Goal: Information Seeking & Learning: Learn about a topic

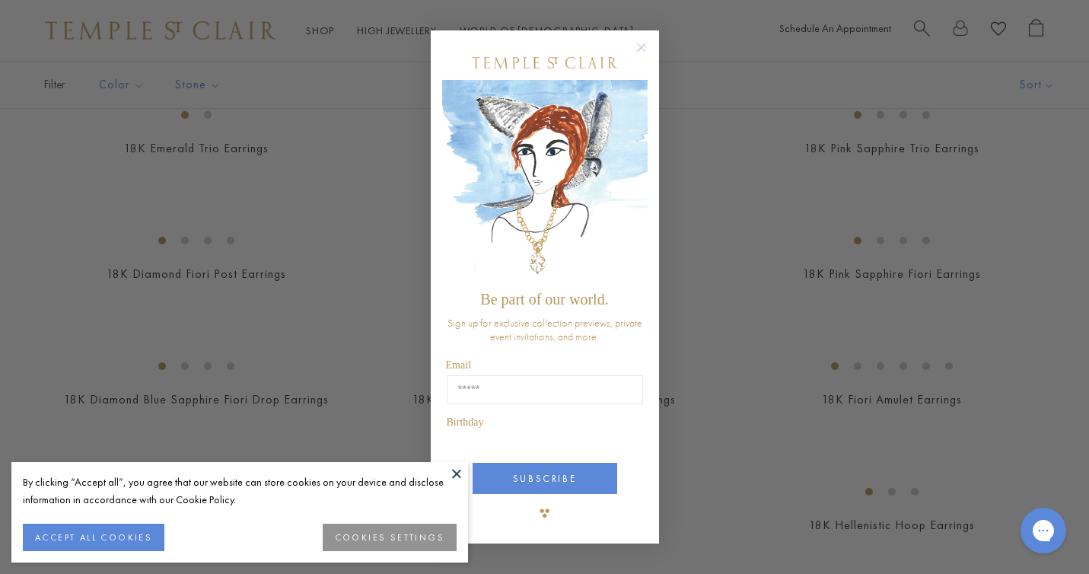
scroll to position [1054, 0]
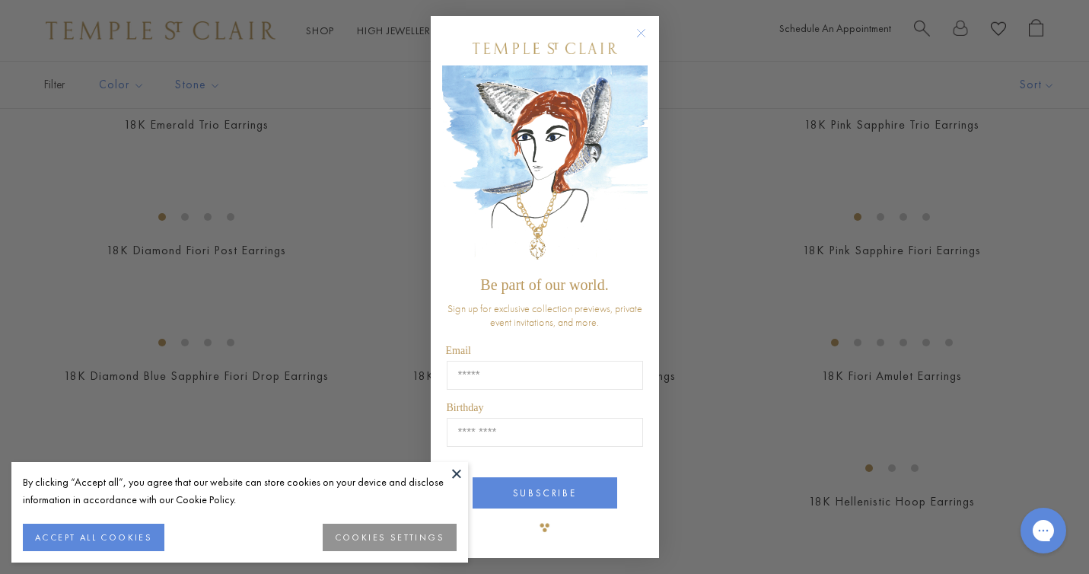
click at [641, 27] on circle "Close dialog" at bounding box center [641, 33] width 18 height 18
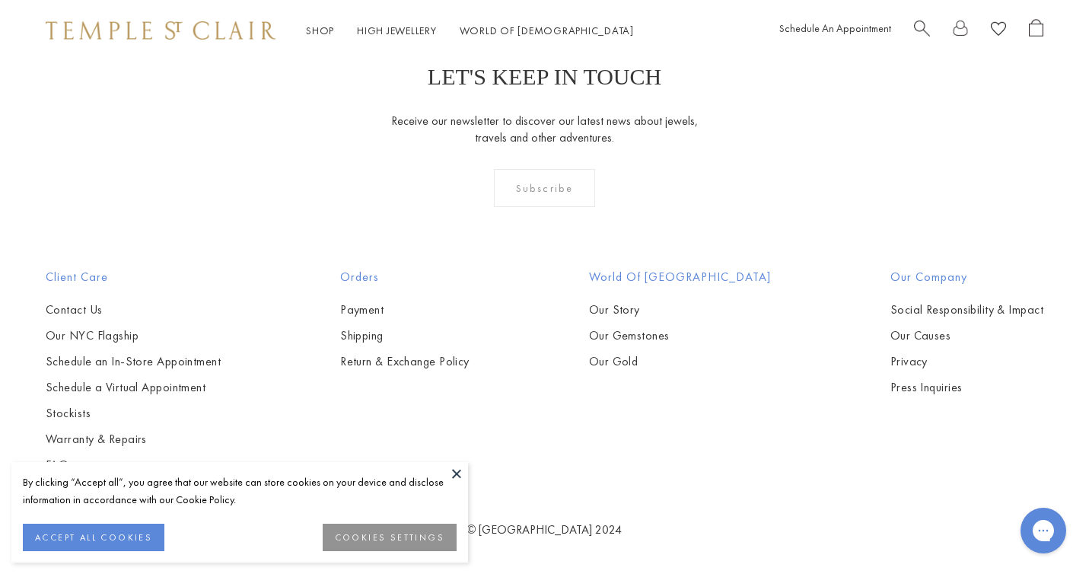
scroll to position [5118, 0]
click at [0, 0] on img at bounding box center [0, 0] width 0 height 0
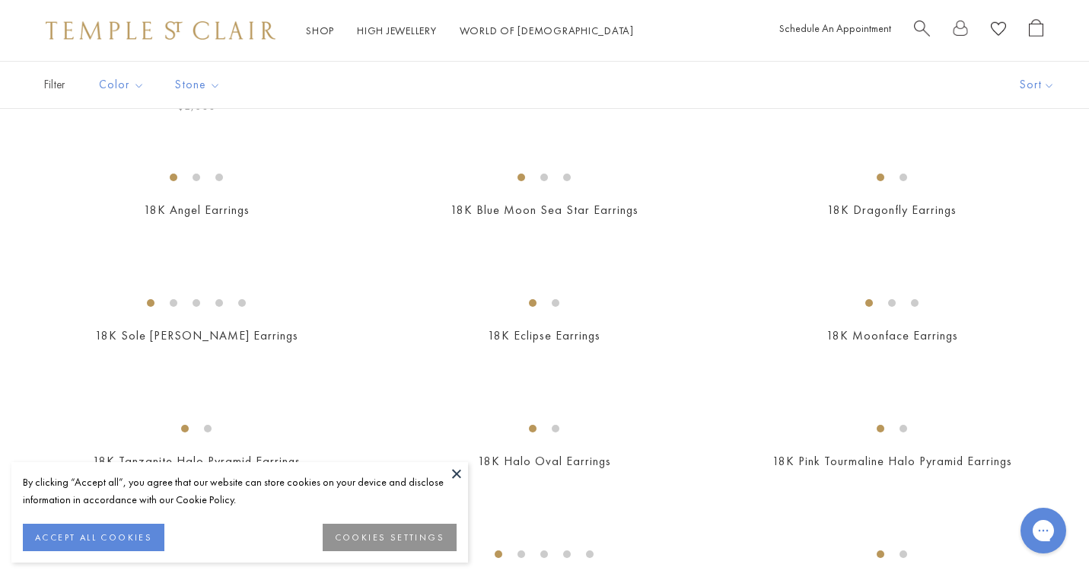
scroll to position [248, 0]
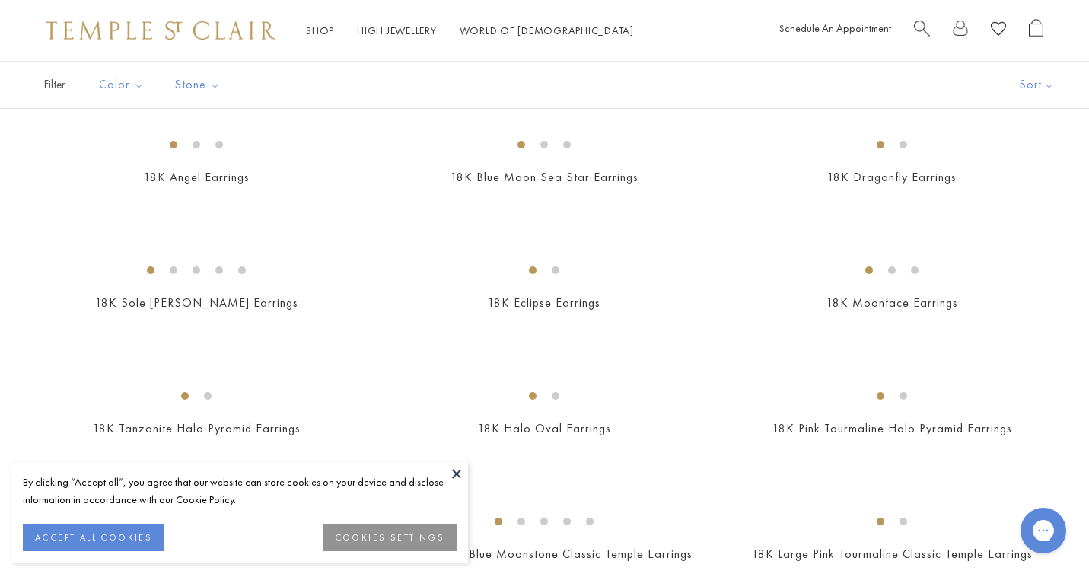
click at [0, 0] on img at bounding box center [0, 0] width 0 height 0
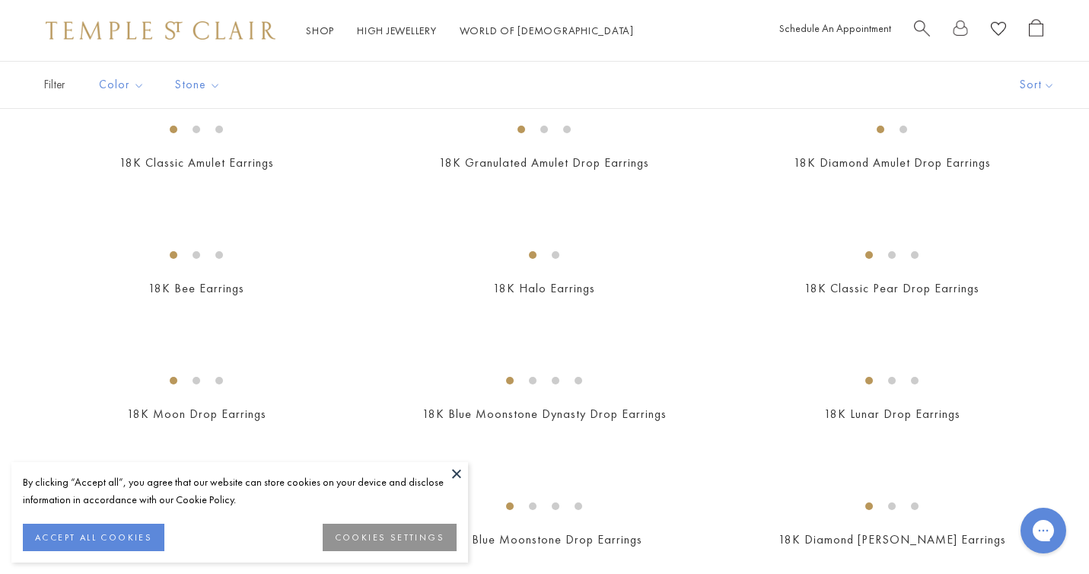
scroll to position [895, 0]
click at [0, 0] on img at bounding box center [0, 0] width 0 height 0
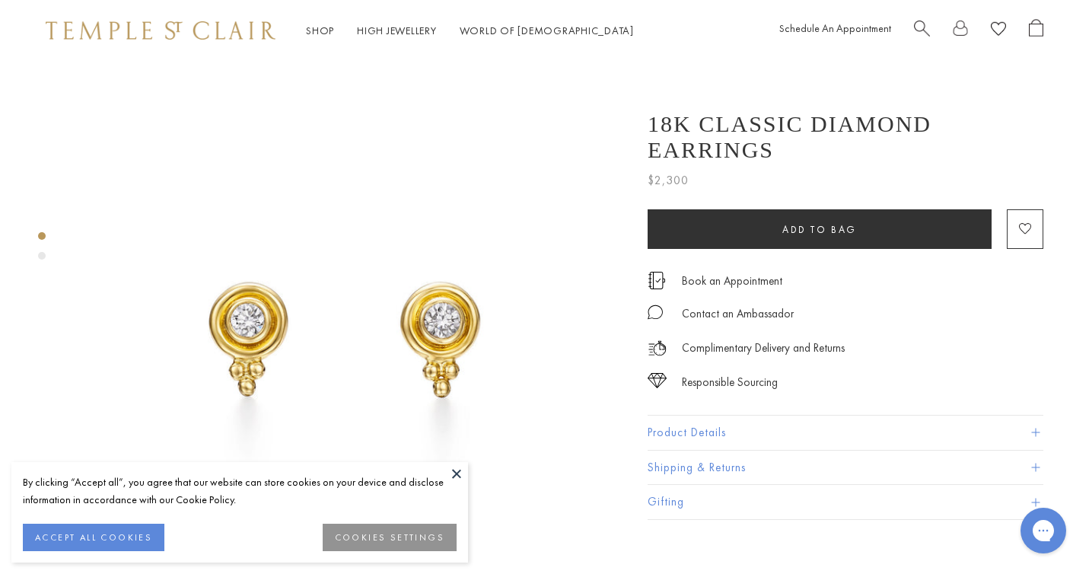
click at [435, 301] on img at bounding box center [350, 335] width 549 height 549
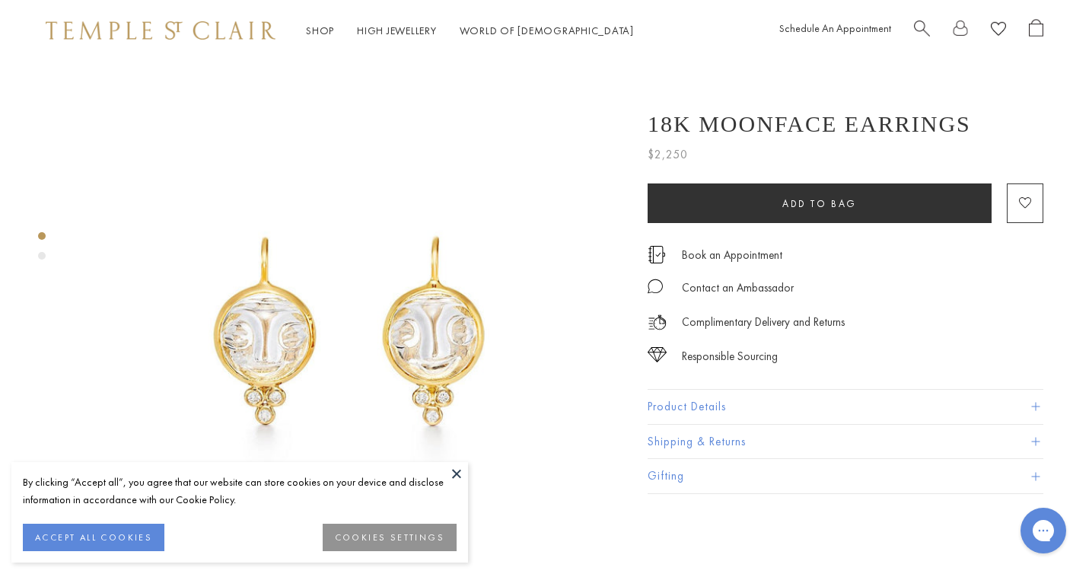
click at [424, 342] on img at bounding box center [350, 335] width 549 height 549
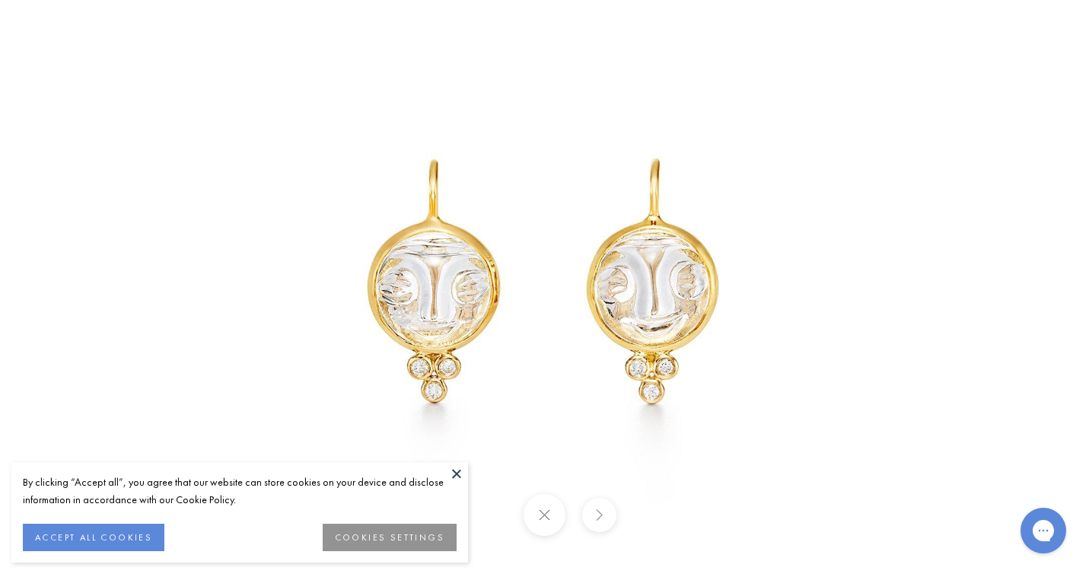
click at [424, 343] on img at bounding box center [545, 287] width 713 height 713
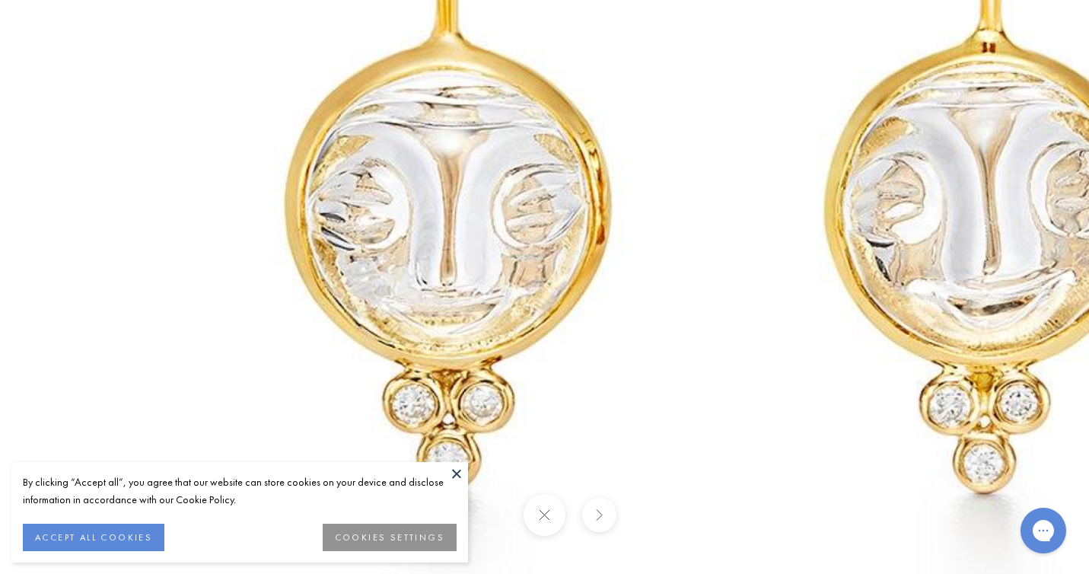
click at [965, 340] on img at bounding box center [722, 205] width 1754 height 1754
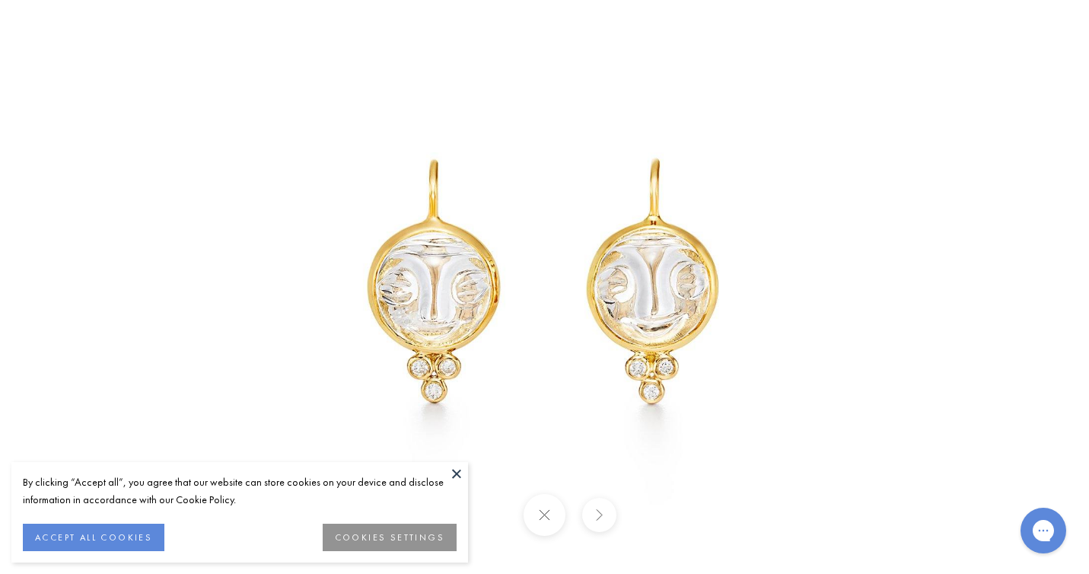
click at [742, 244] on img at bounding box center [545, 287] width 713 height 713
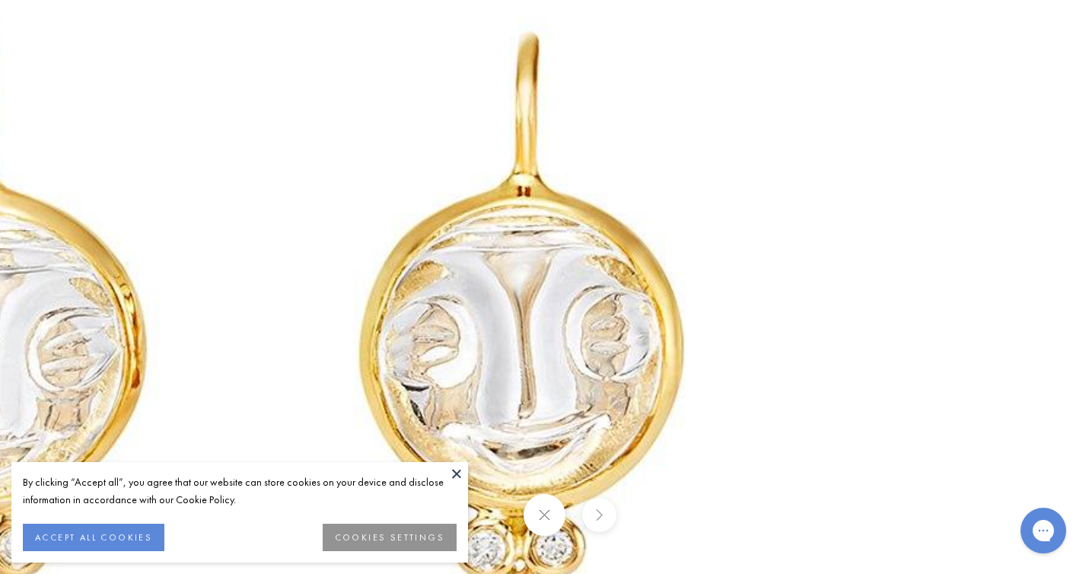
click at [742, 244] on img at bounding box center [257, 349] width 1754 height 1754
